Goal: Task Accomplishment & Management: Manage account settings

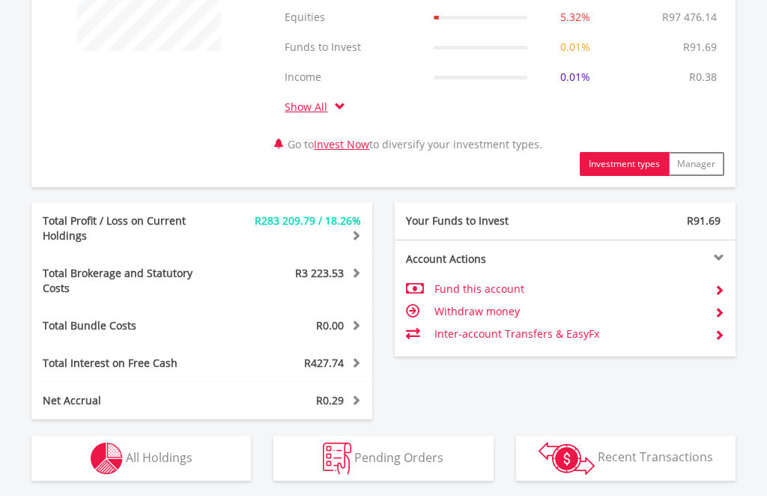
scroll to position [640, 0]
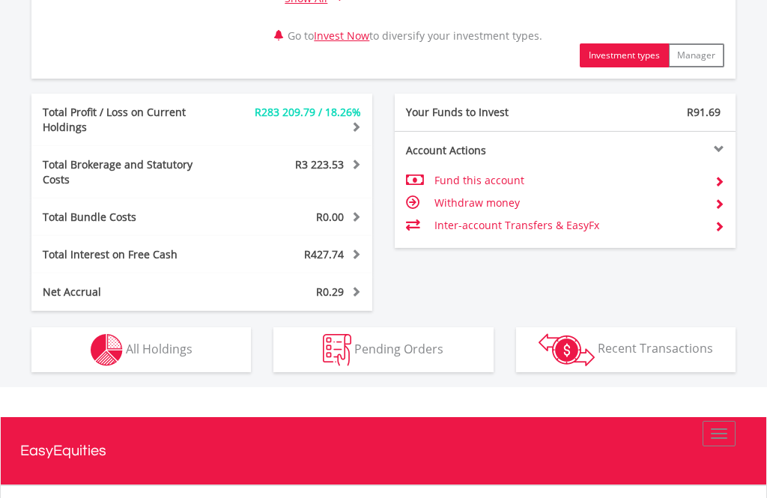
click at [120, 351] on img "button" at bounding box center [107, 351] width 32 height 32
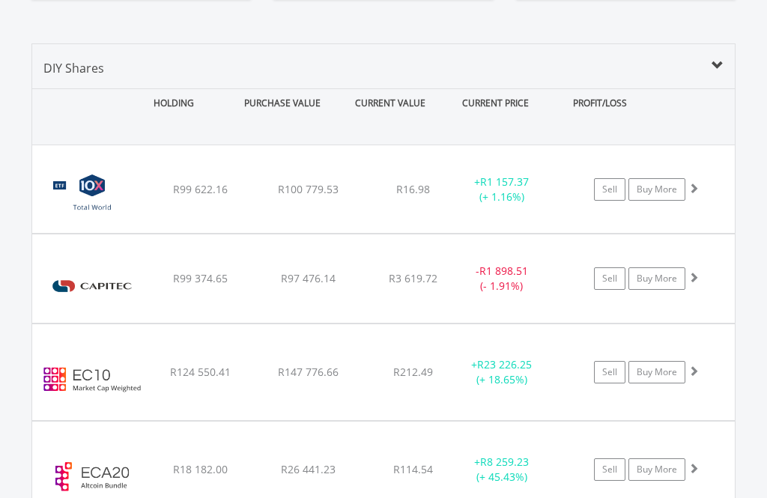
scroll to position [1126, 0]
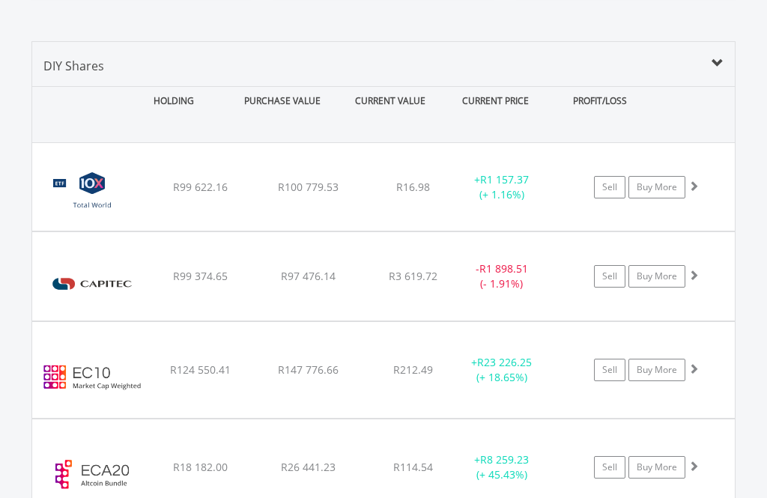
click at [94, 264] on img at bounding box center [92, 284] width 105 height 66
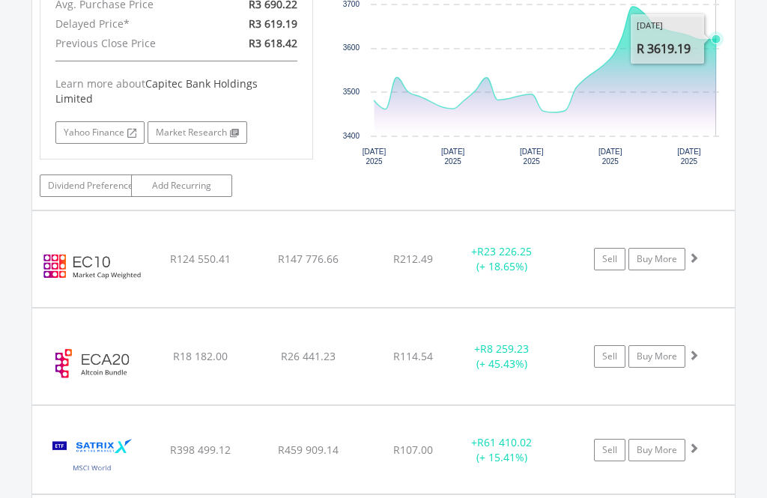
scroll to position [1558, 0]
click at [81, 230] on img at bounding box center [92, 266] width 105 height 73
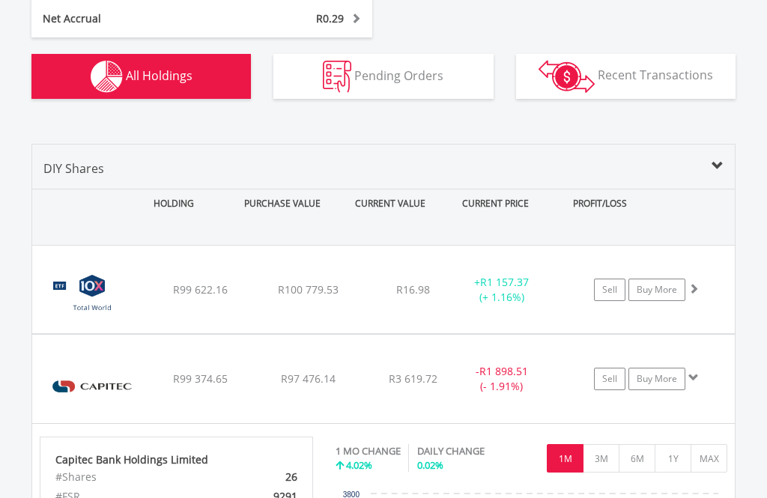
scroll to position [1024, 0]
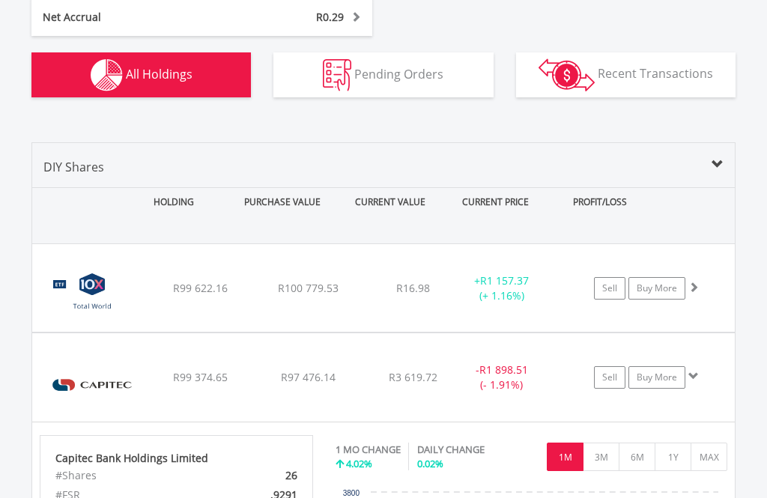
click at [69, 364] on img at bounding box center [92, 385] width 105 height 66
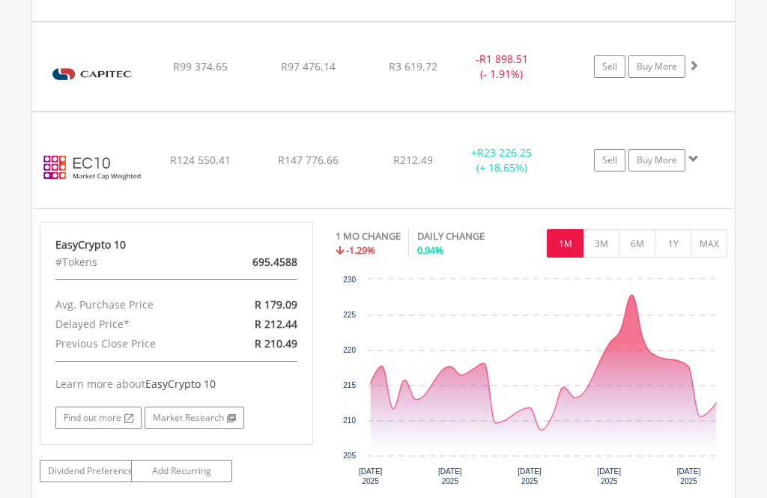
click at [76, 142] on img at bounding box center [92, 167] width 105 height 73
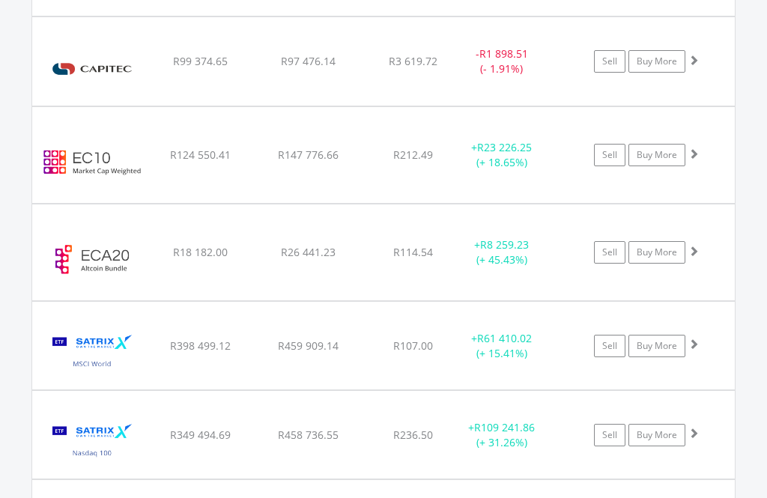
scroll to position [1359, 0]
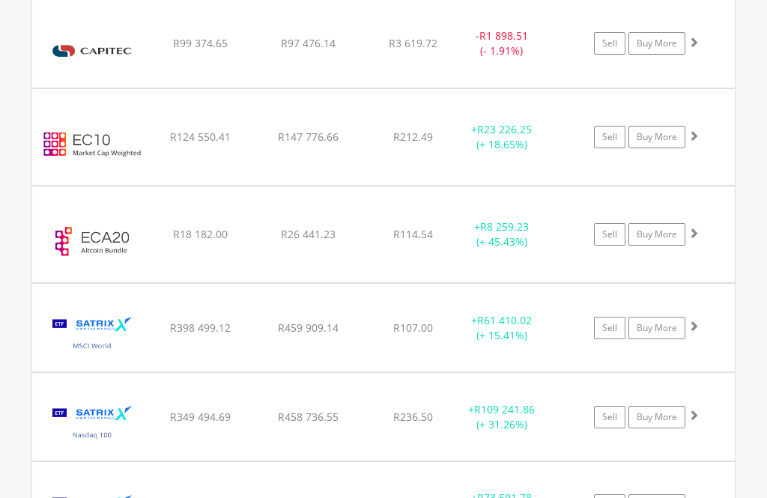
click at [78, 216] on img at bounding box center [92, 241] width 105 height 73
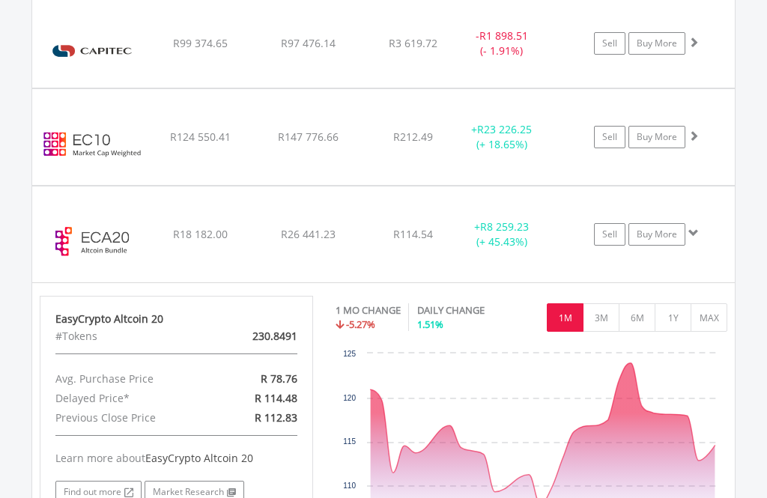
scroll to position [1362, 0]
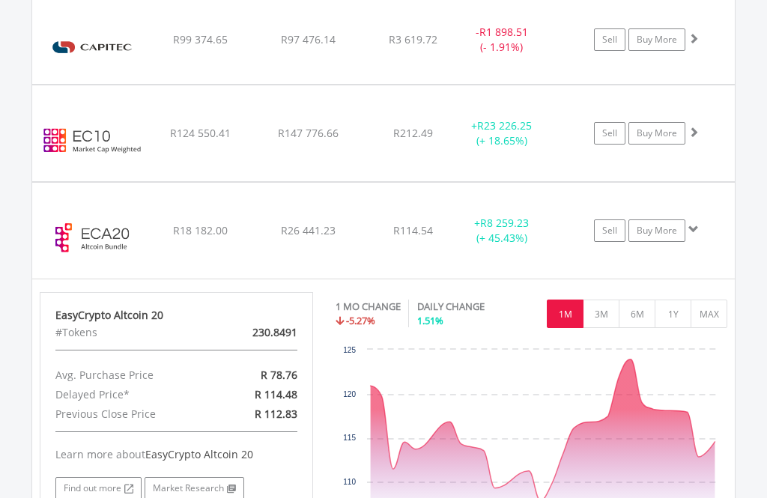
click at [75, 205] on img at bounding box center [92, 237] width 105 height 73
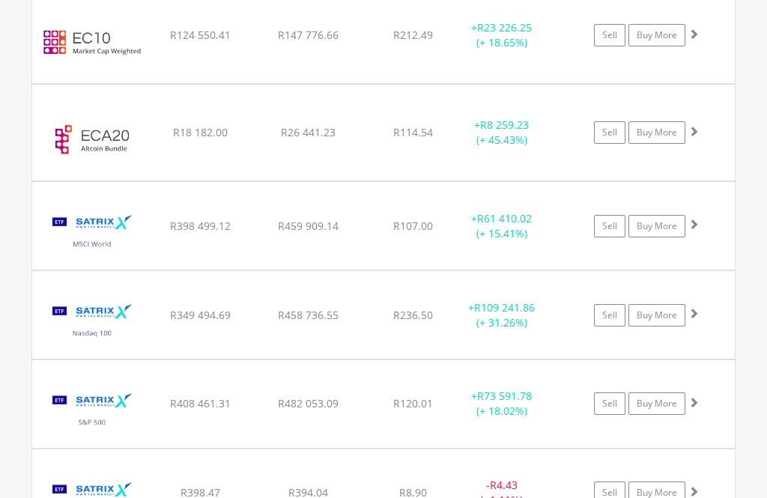
scroll to position [1460, 0]
click at [76, 209] on img at bounding box center [92, 233] width 105 height 65
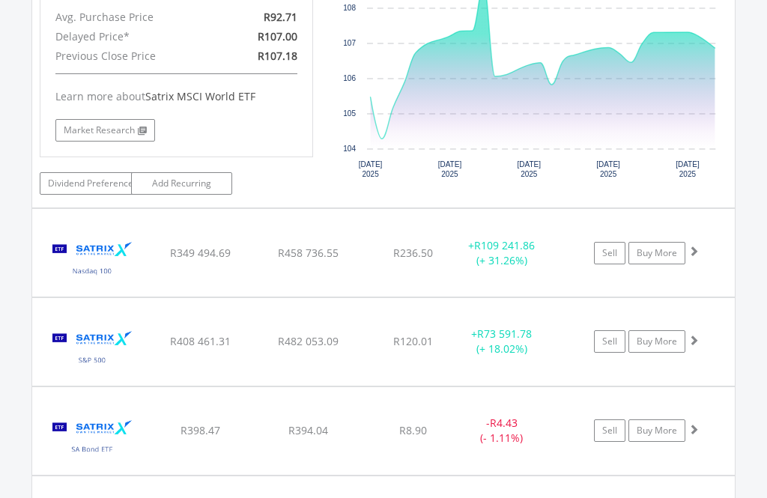
scroll to position [1828, 0]
click at [79, 247] on img at bounding box center [92, 260] width 105 height 65
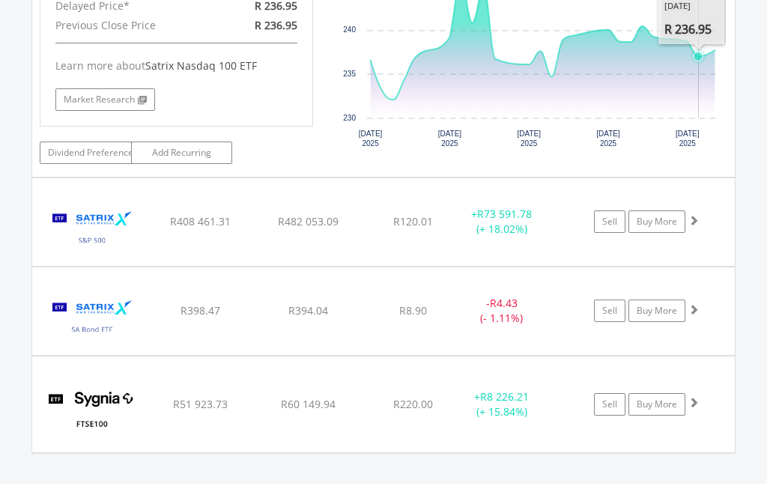
scroll to position [2255, 0]
click at [67, 214] on img at bounding box center [92, 229] width 105 height 65
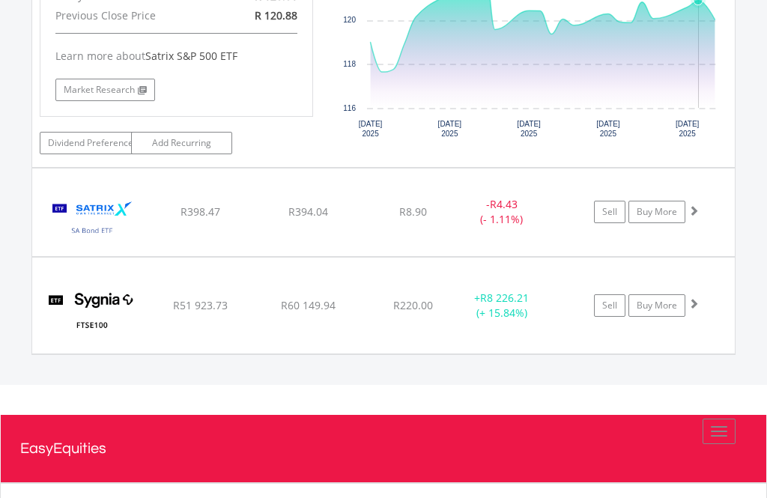
scroll to position [2660, 0]
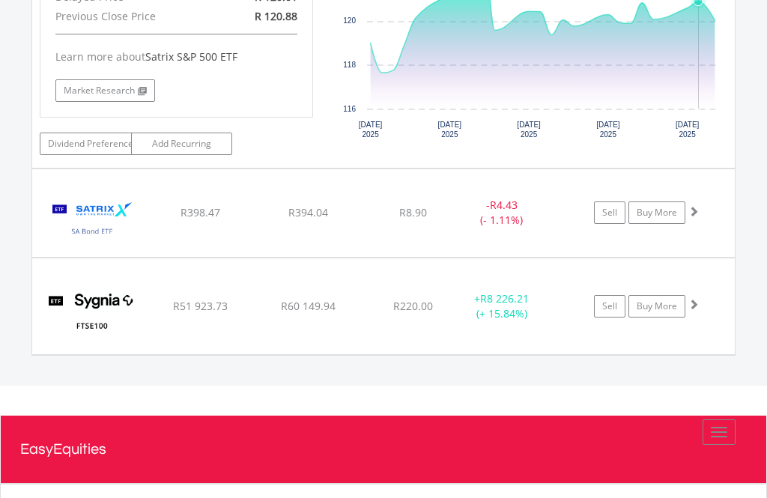
click at [76, 219] on img at bounding box center [92, 220] width 105 height 65
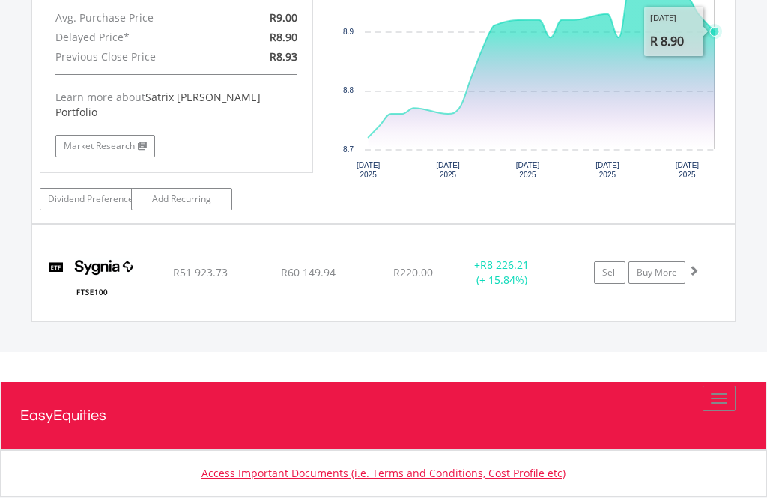
scroll to position [3042, 0]
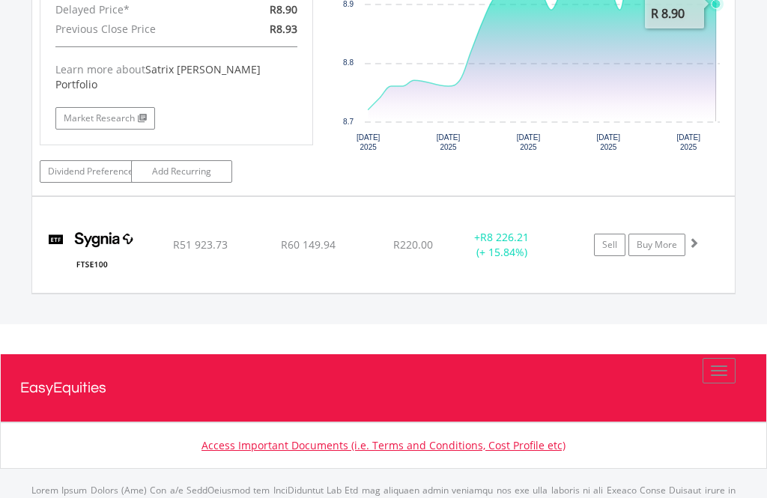
click at [82, 240] on img at bounding box center [92, 252] width 105 height 73
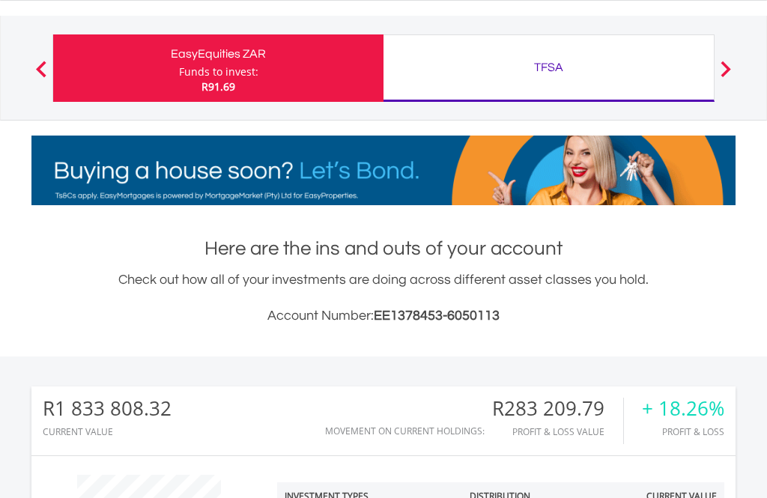
scroll to position [14, 0]
